Goal: Task Accomplishment & Management: Manage account settings

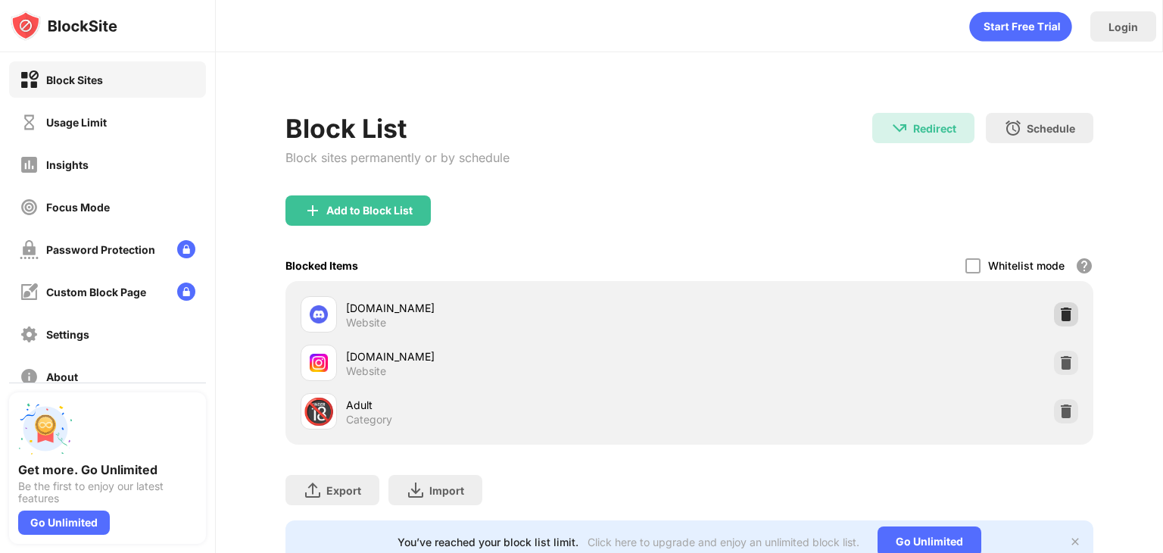
click at [1059, 313] on img at bounding box center [1066, 314] width 15 height 15
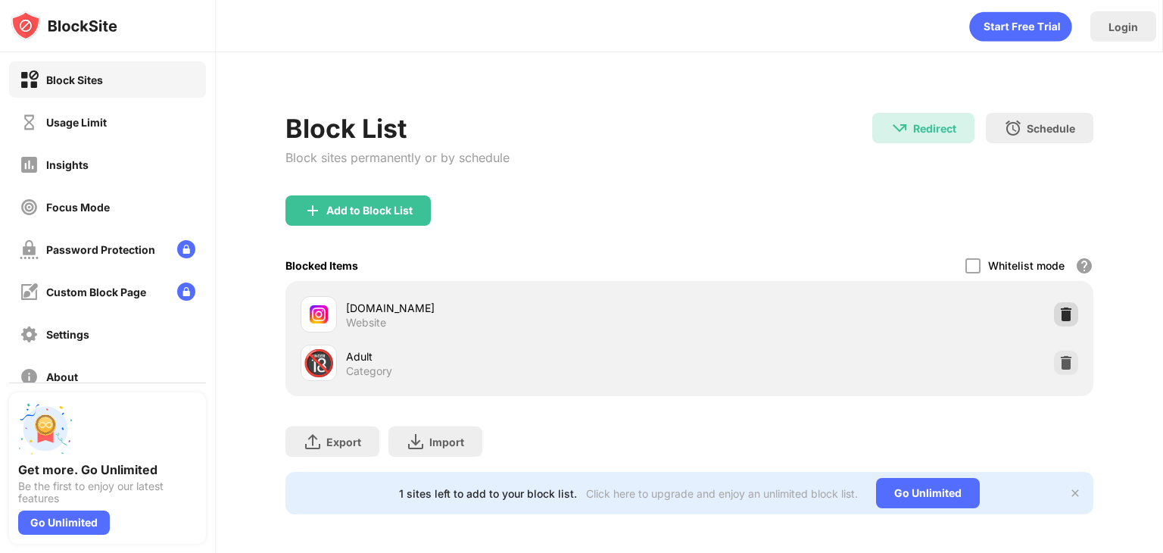
click at [1059, 308] on img at bounding box center [1066, 314] width 15 height 15
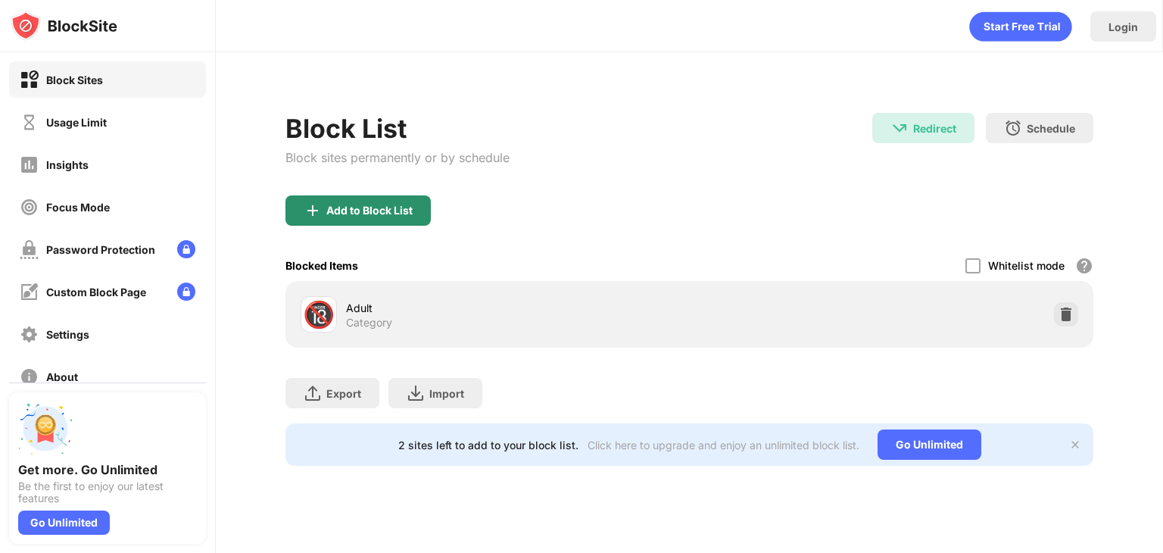
click at [406, 211] on div "Add to Block List" at bounding box center [369, 211] width 86 height 12
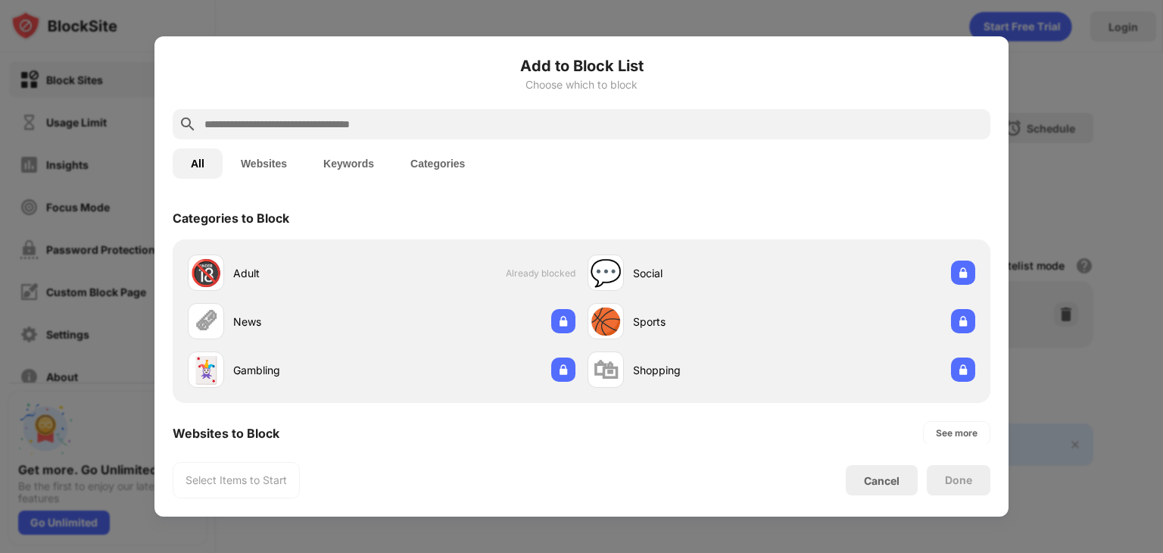
click at [396, 125] on input "text" at bounding box center [594, 124] width 782 height 18
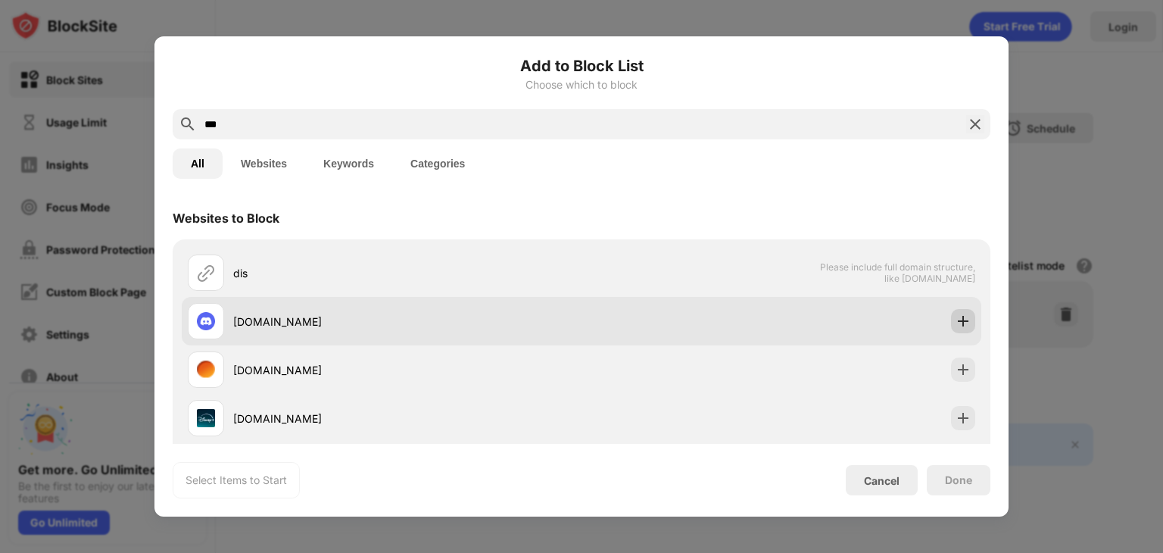
click at [960, 325] on div at bounding box center [963, 321] width 24 height 24
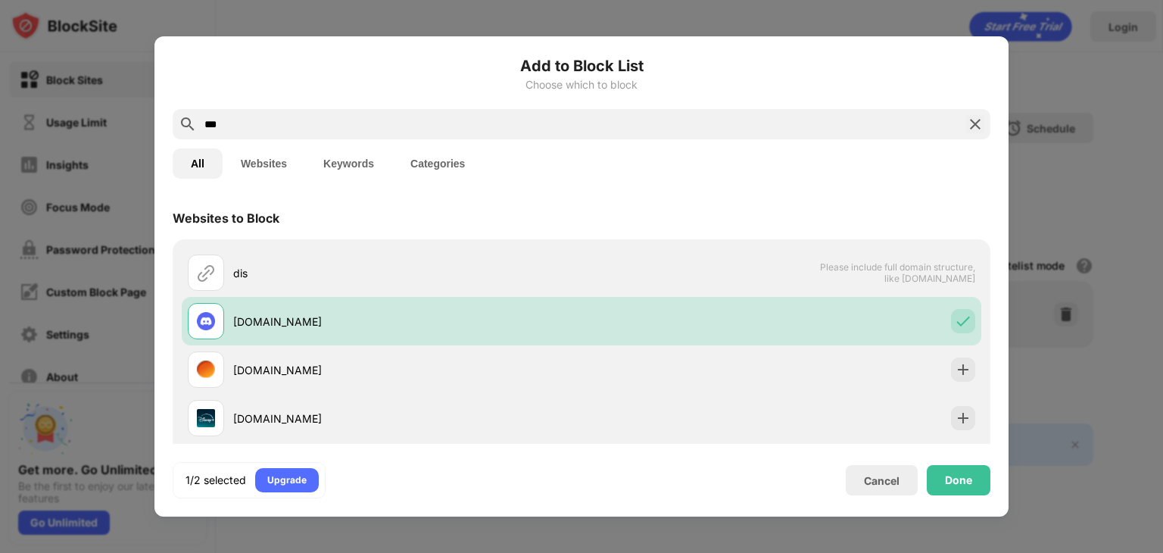
drag, startPoint x: 270, startPoint y: 116, endPoint x: 192, endPoint y: 109, distance: 77.6
click at [192, 109] on div "***" at bounding box center [582, 124] width 818 height 30
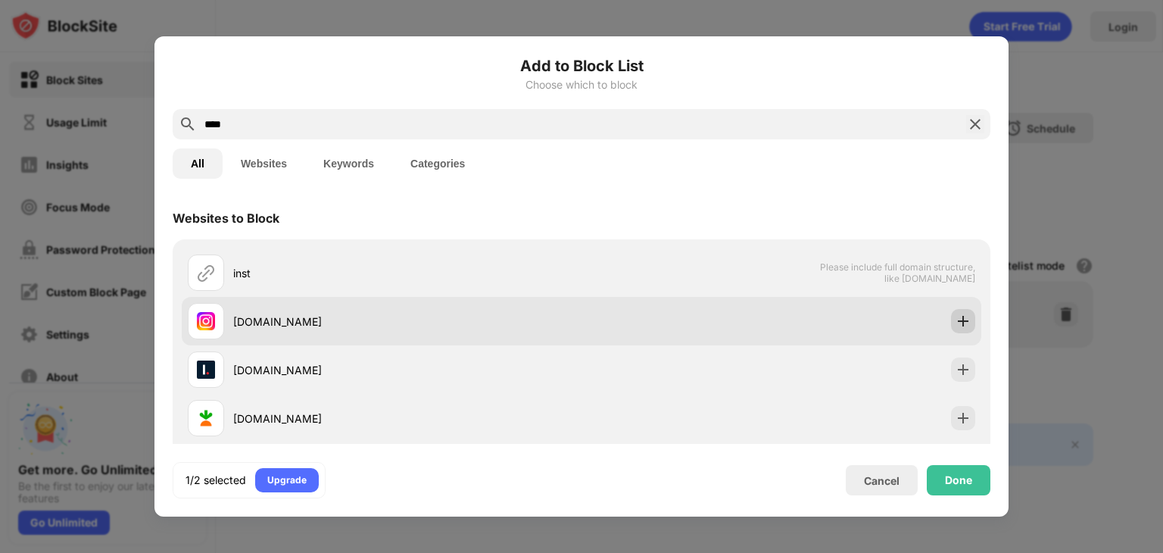
type input "****"
click at [960, 317] on div at bounding box center [963, 321] width 24 height 24
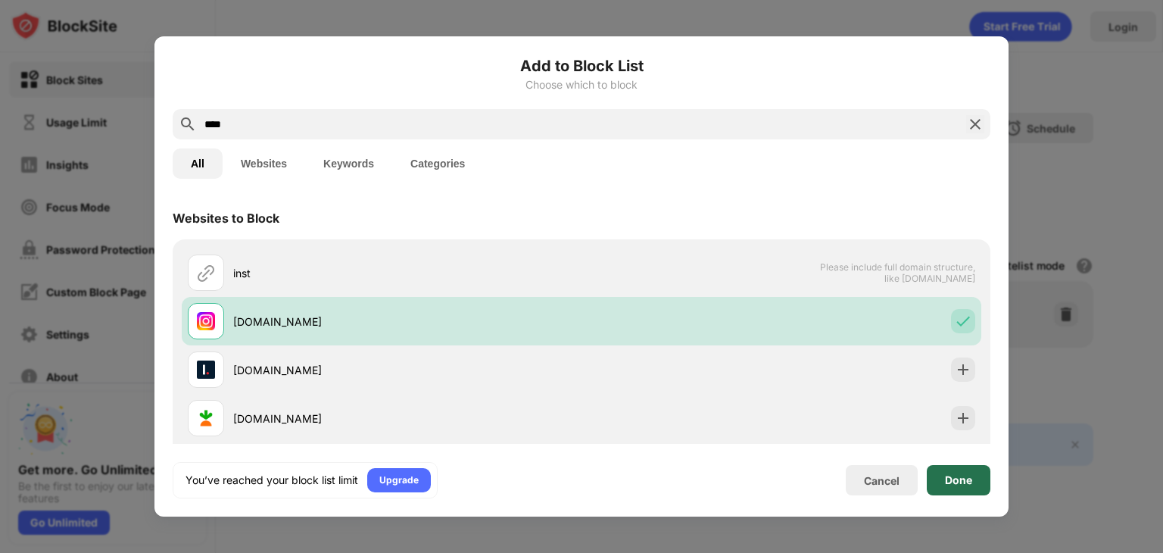
click at [966, 479] on div "Done" at bounding box center [958, 480] width 27 height 12
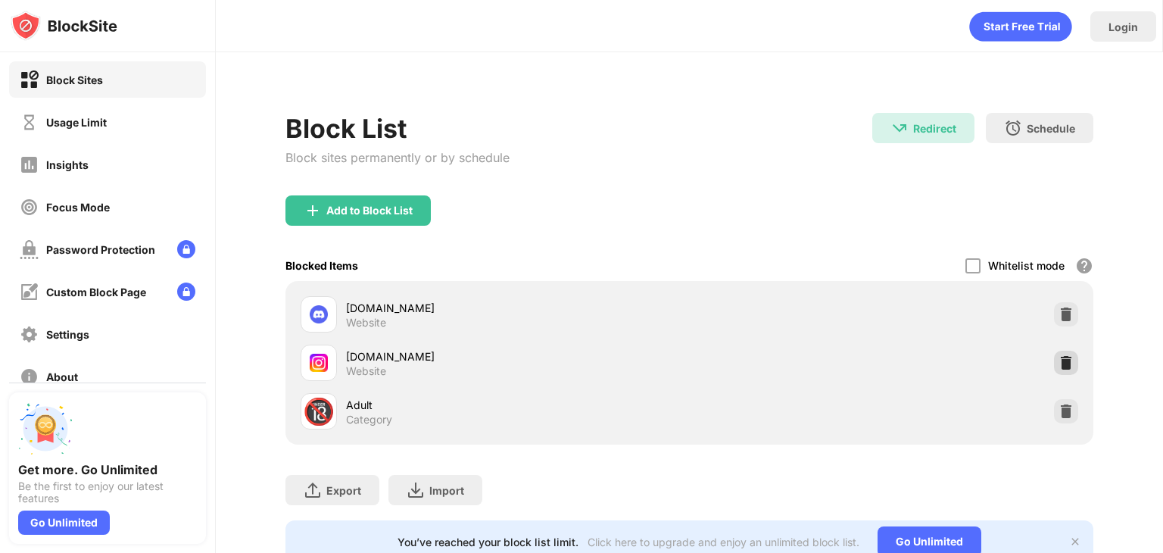
click at [1063, 364] on div at bounding box center [1066, 363] width 24 height 24
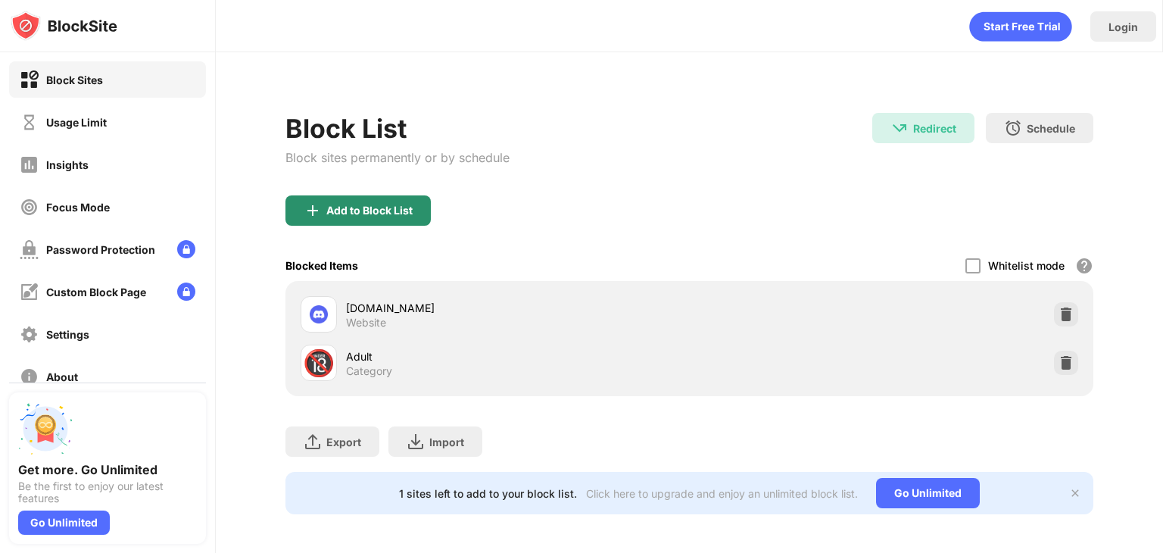
click at [403, 207] on div "Add to Block List" at bounding box center [369, 211] width 86 height 12
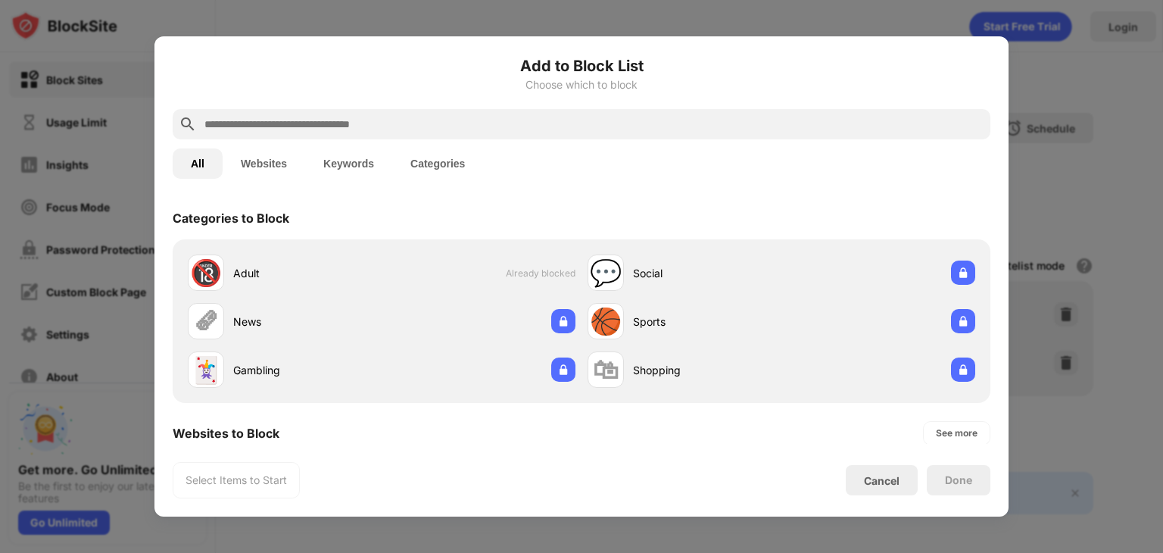
click at [351, 123] on input "text" at bounding box center [594, 124] width 782 height 18
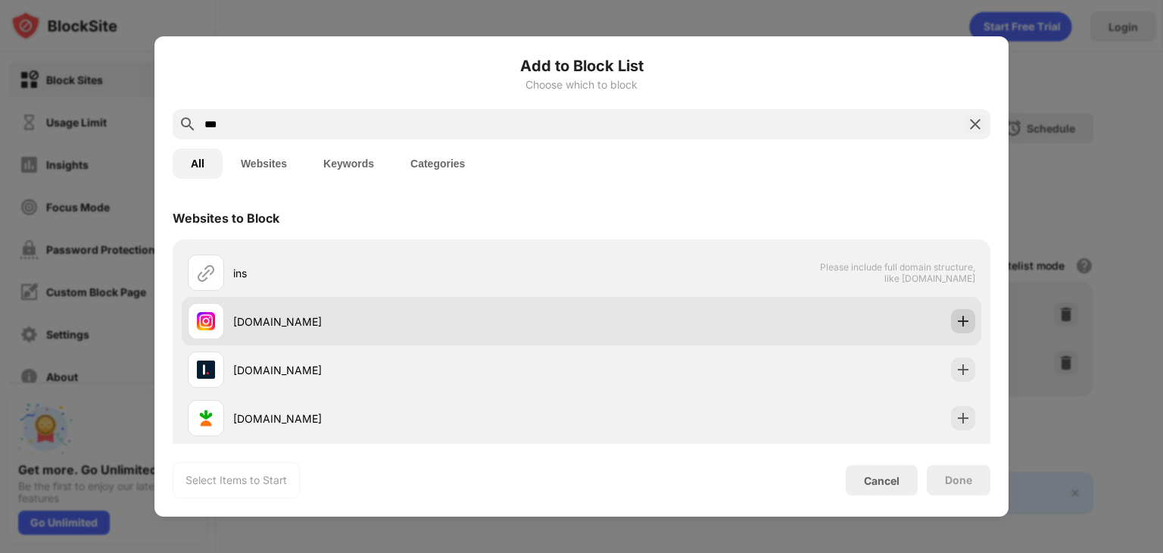
type input "***"
click at [956, 320] on img at bounding box center [963, 321] width 15 height 15
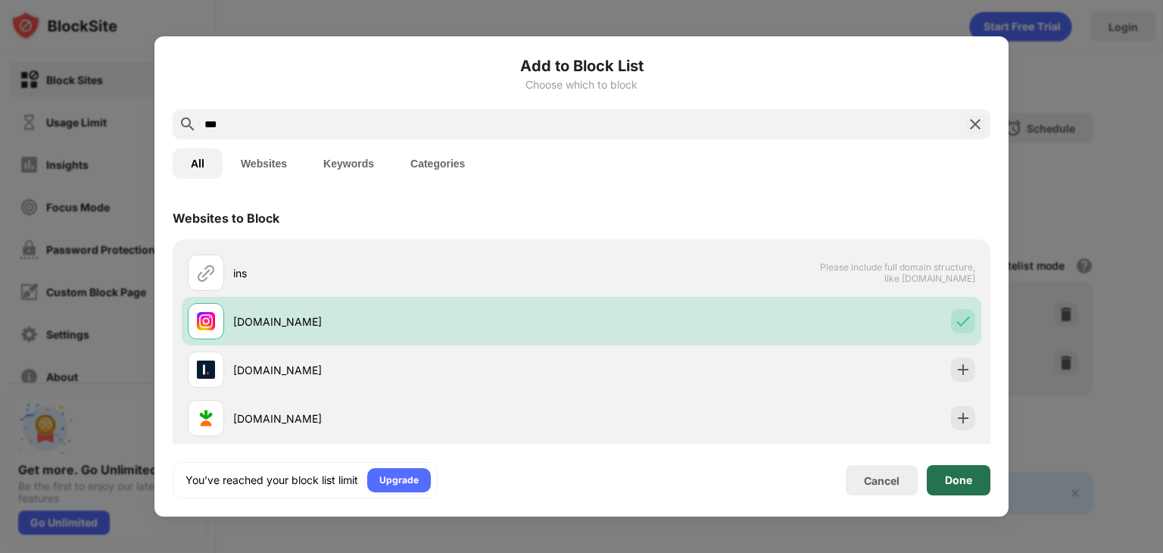
click at [969, 476] on div "Done" at bounding box center [958, 480] width 27 height 12
